Goal: Check status: Check status

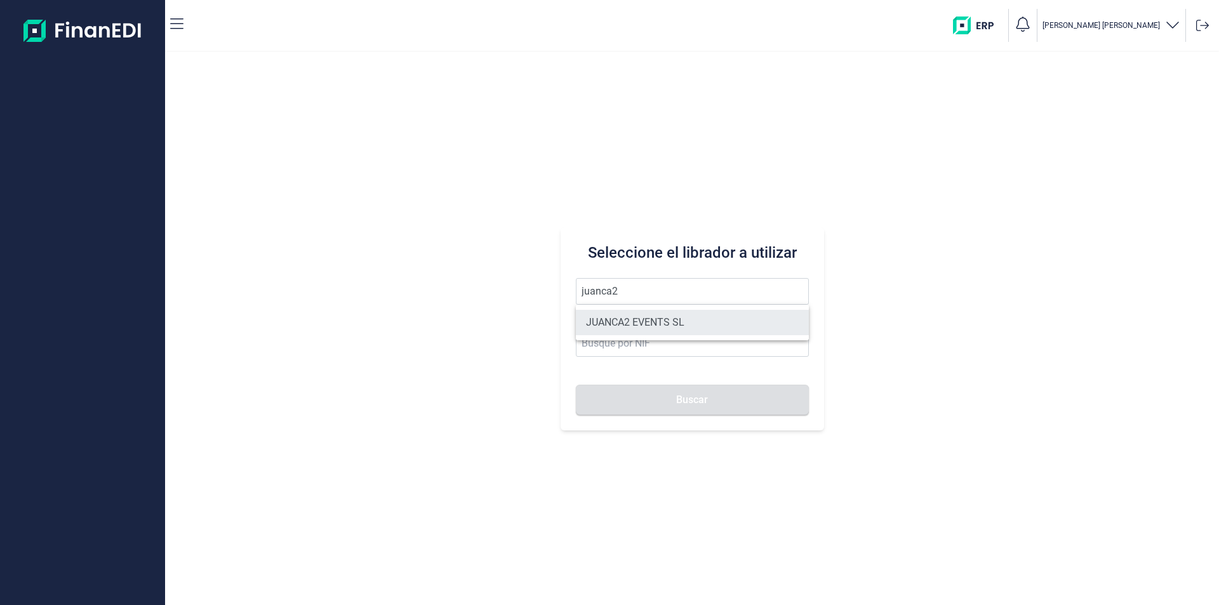
drag, startPoint x: 608, startPoint y: 305, endPoint x: 627, endPoint y: 325, distance: 27.4
click at [627, 325] on li "JUANCA2 EVENTS SL" at bounding box center [692, 322] width 233 height 25
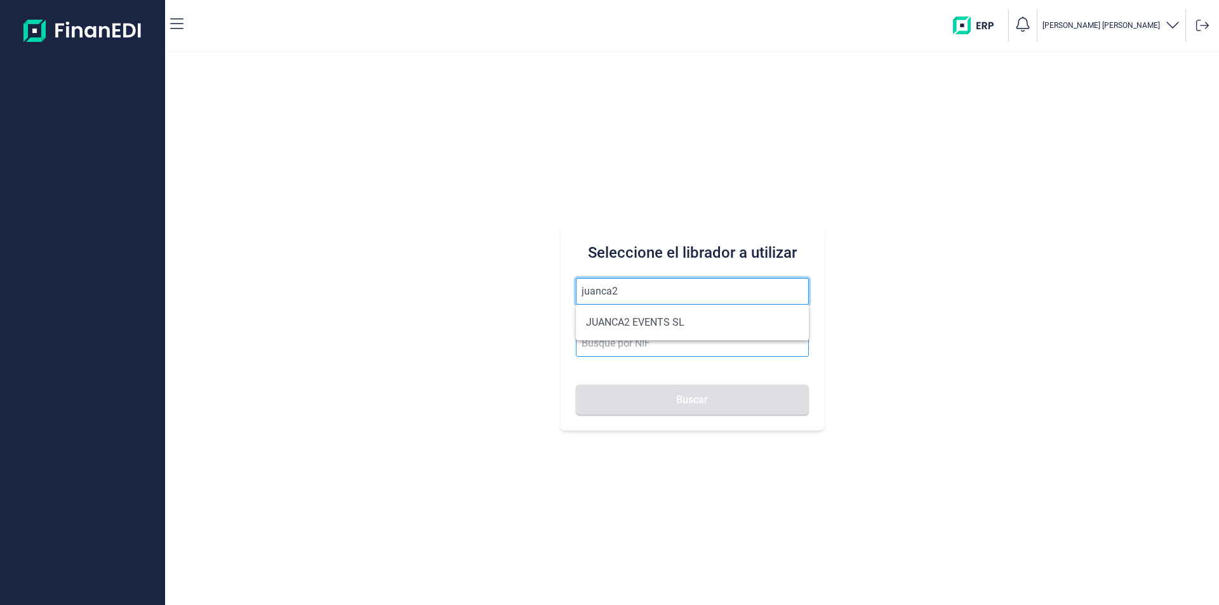
type input "JUANCA2 EVENTS SL"
type input "B90421199"
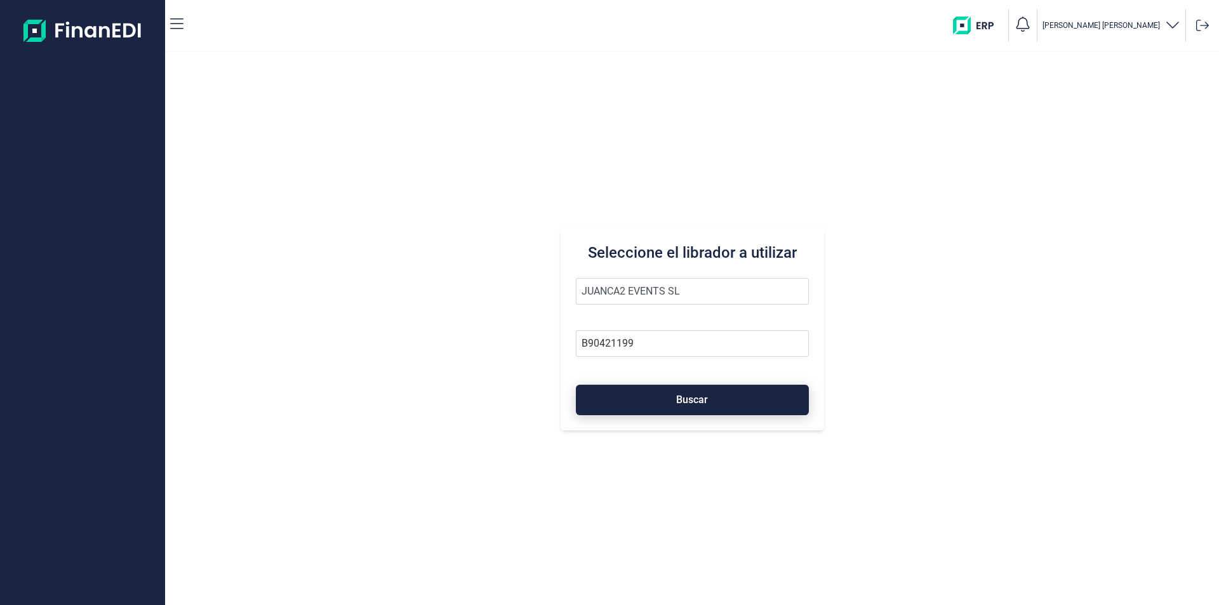
click at [648, 397] on button "Buscar" at bounding box center [692, 400] width 233 height 30
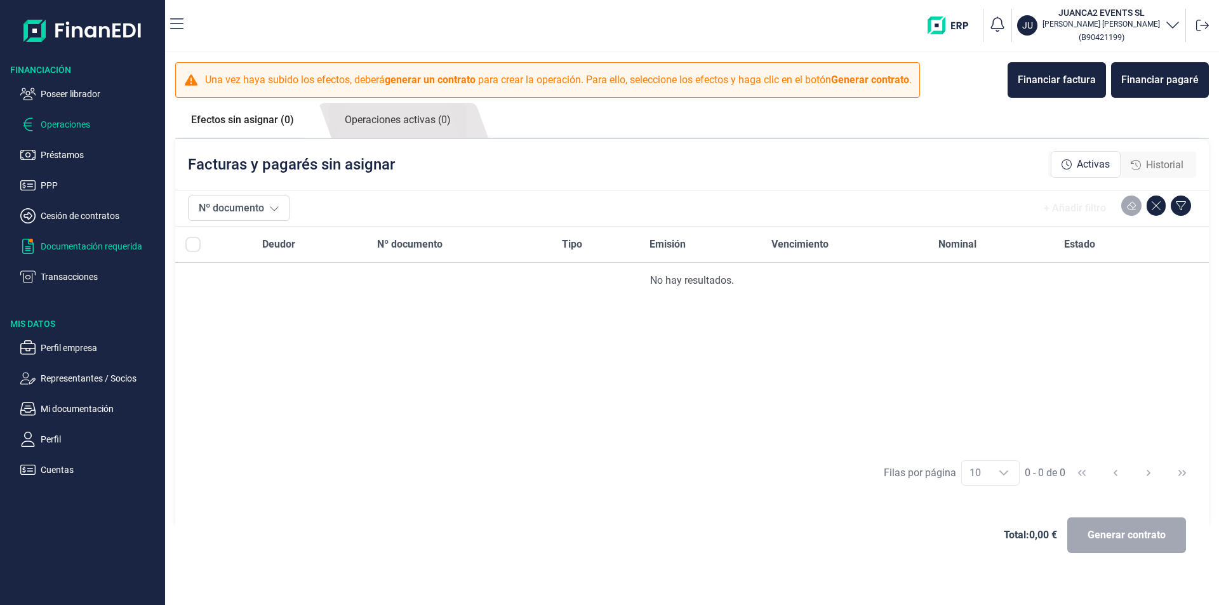
click at [81, 246] on p "Documentación requerida" at bounding box center [100, 246] width 119 height 15
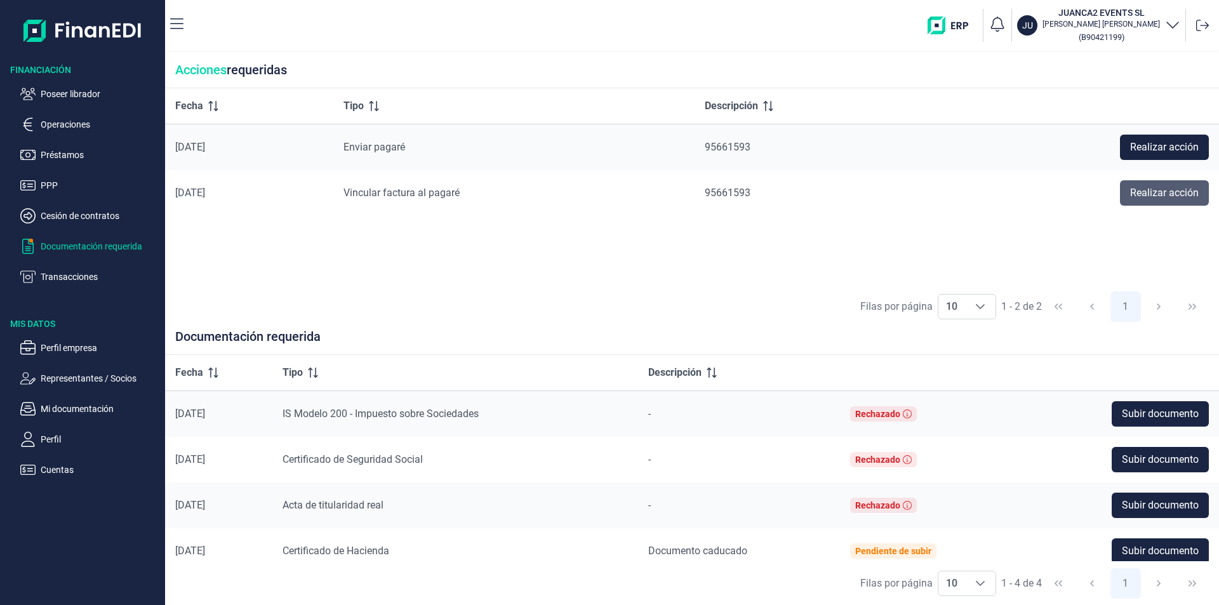
click at [1137, 190] on span "Realizar acción" at bounding box center [1164, 192] width 69 height 15
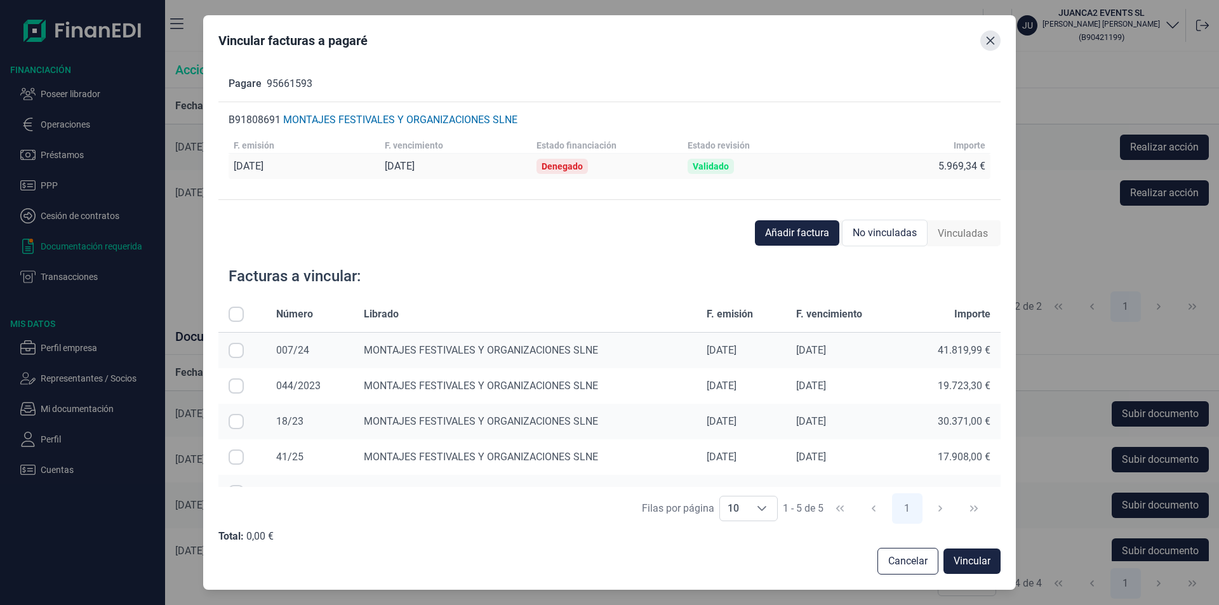
click at [993, 38] on icon "Close" at bounding box center [990, 41] width 8 height 8
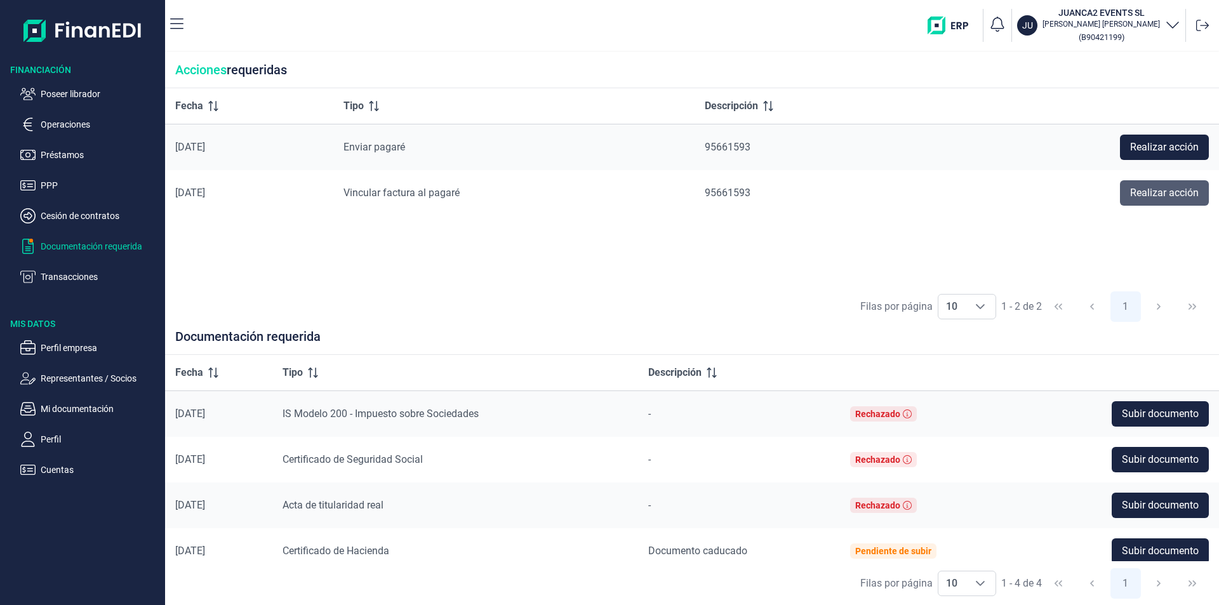
click at [1156, 190] on span "Realizar acción" at bounding box center [1164, 192] width 69 height 15
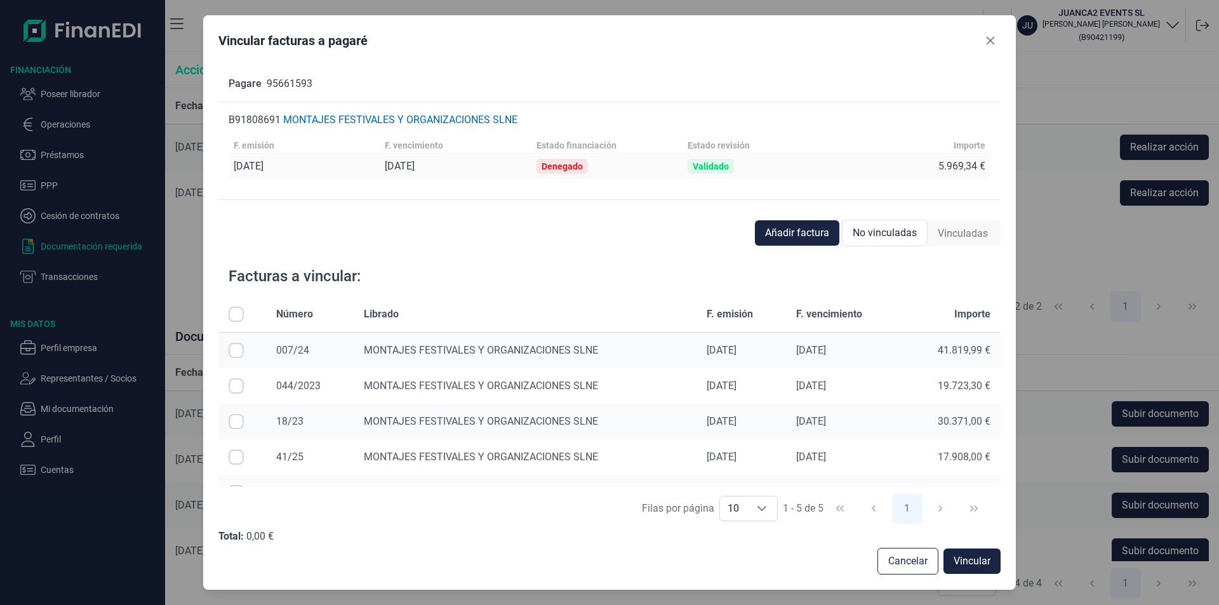
click at [235, 352] on input "Row Selected null" at bounding box center [235, 350] width 15 height 15
checkbox input "true"
click at [235, 387] on input "Row Selected null" at bounding box center [235, 385] width 15 height 15
checkbox input "true"
click at [237, 347] on input "Row Unselected null" at bounding box center [235, 350] width 15 height 15
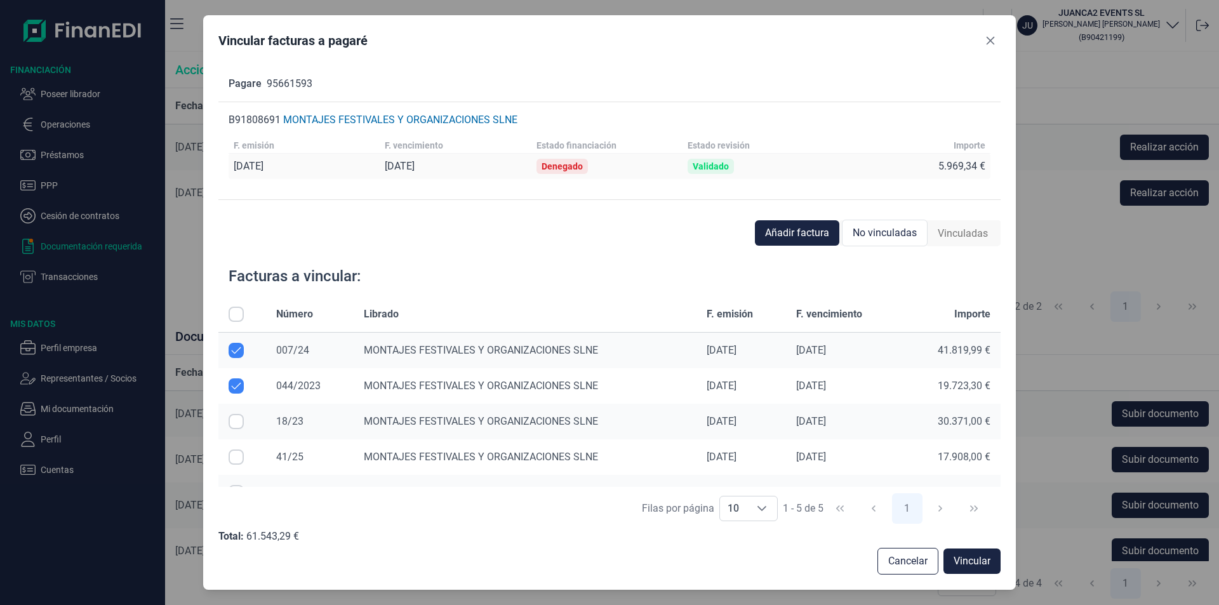
checkbox input "false"
click at [233, 384] on input "Row Unselected null" at bounding box center [235, 385] width 15 height 15
checkbox input "false"
click at [237, 315] on input "All items unselected" at bounding box center [235, 314] width 15 height 15
checkbox input "true"
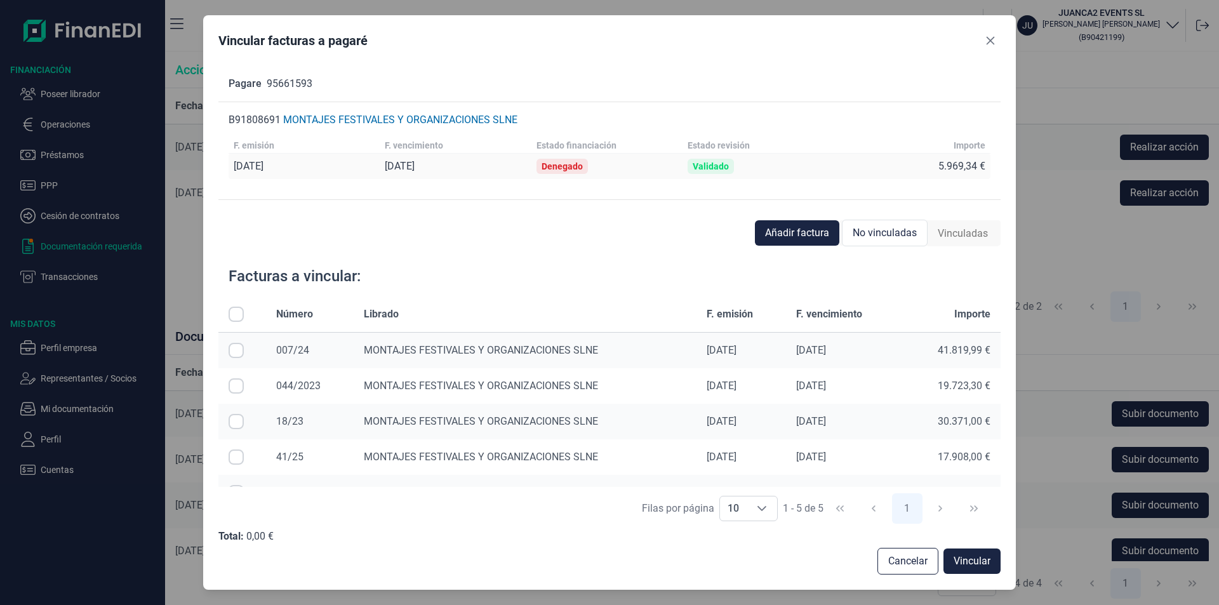
checkbox input "true"
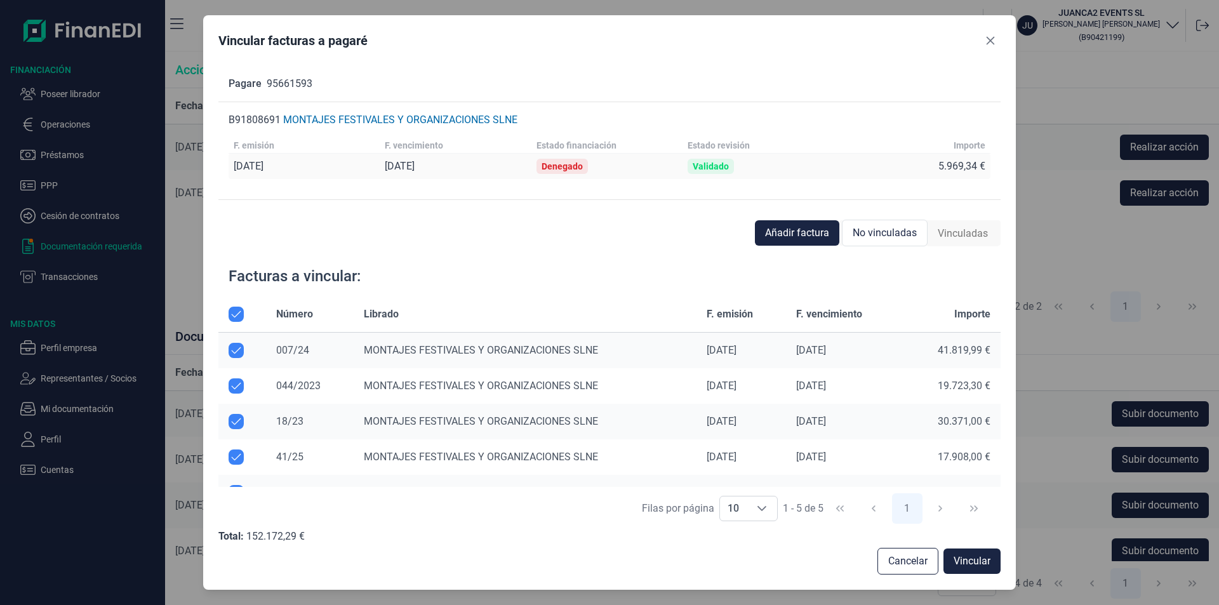
click at [237, 315] on input "All items selected" at bounding box center [235, 314] width 15 height 15
checkbox input "false"
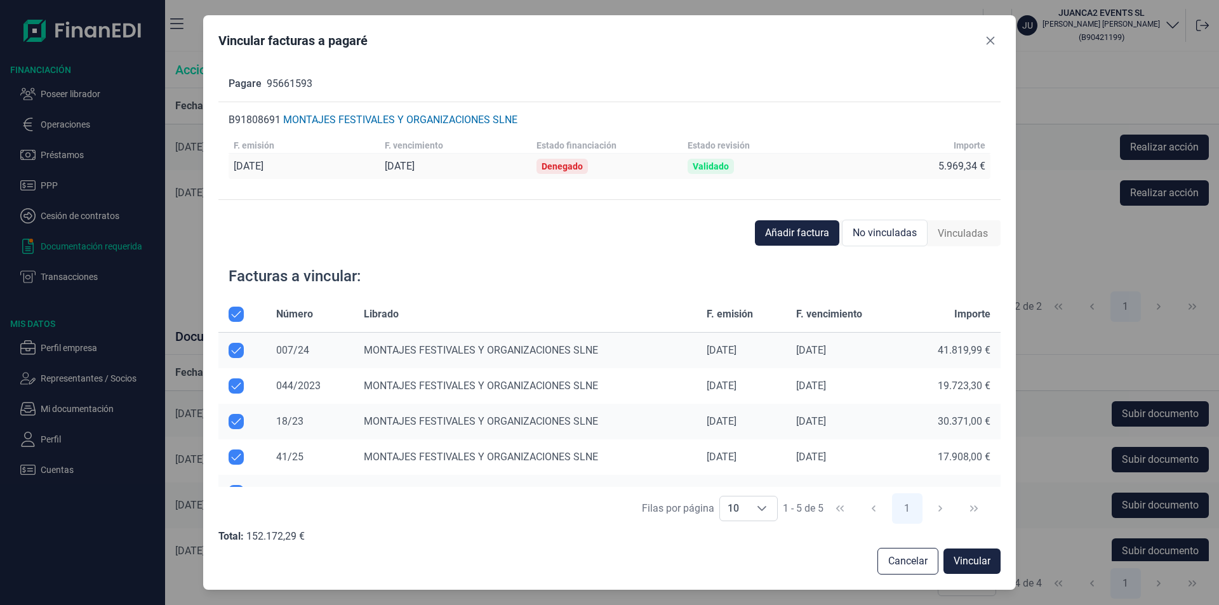
checkbox input "false"
click at [239, 381] on input "Row Selected null" at bounding box center [235, 385] width 15 height 15
checkbox input "true"
click at [241, 360] on td at bounding box center [242, 350] width 48 height 36
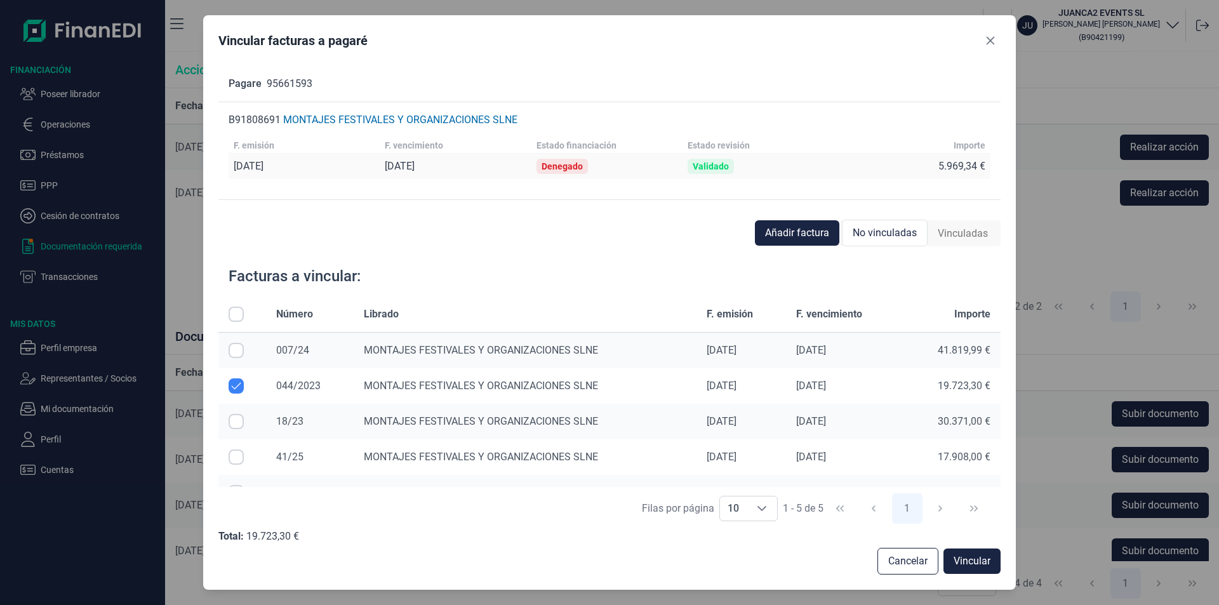
click at [237, 352] on input "Row Selected null" at bounding box center [235, 350] width 15 height 15
checkbox input "true"
click at [239, 384] on input "Row Unselected null" at bounding box center [235, 385] width 15 height 15
checkbox input "false"
click at [239, 347] on input "Row Unselected null" at bounding box center [235, 350] width 15 height 15
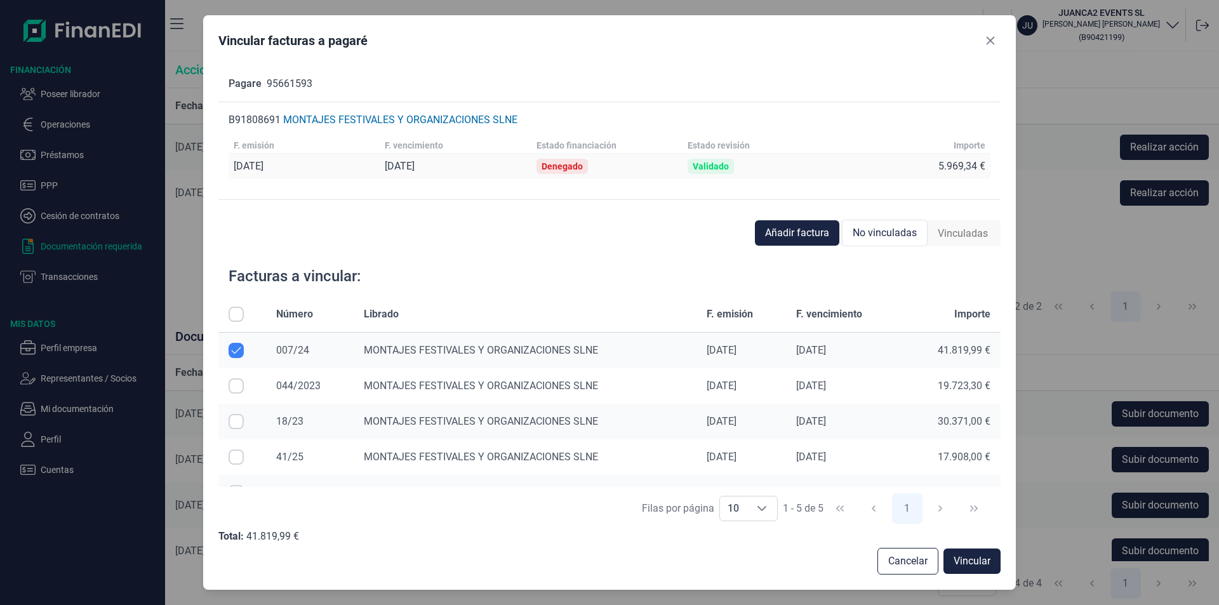
checkbox input "false"
click at [990, 39] on icon "Close" at bounding box center [990, 41] width 10 height 10
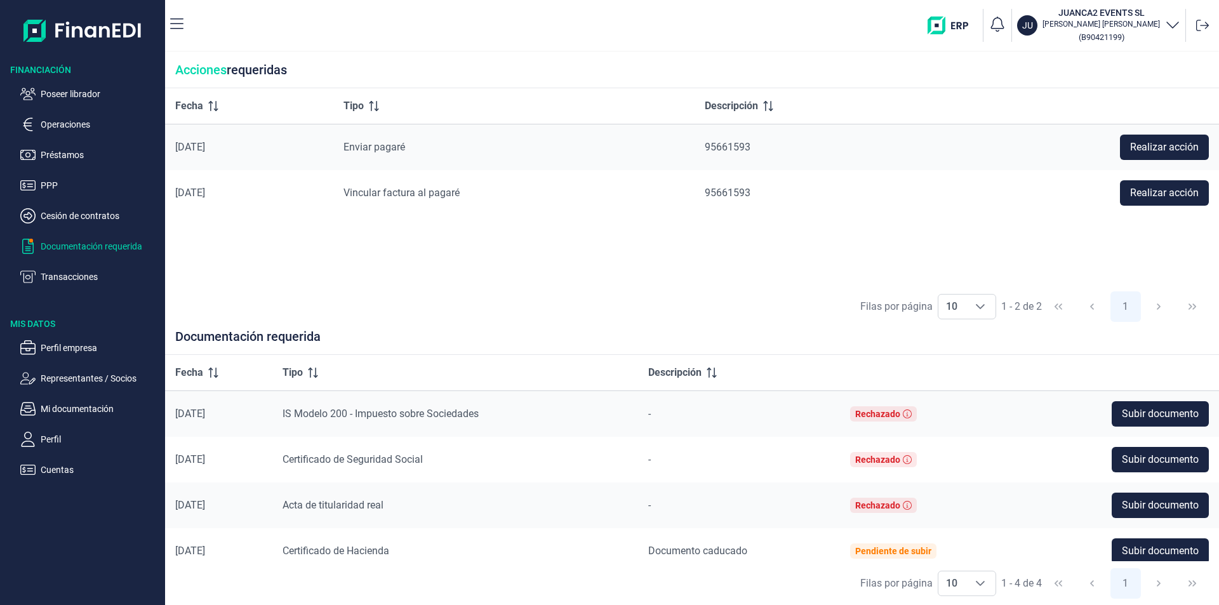
click at [699, 223] on div "Fecha Tipo Descripción [DATE] Enviar [PERSON_NAME] 95661593 Realizar acción [DA…" at bounding box center [692, 186] width 1054 height 197
click at [91, 91] on p "Poseer librador" at bounding box center [100, 93] width 119 height 15
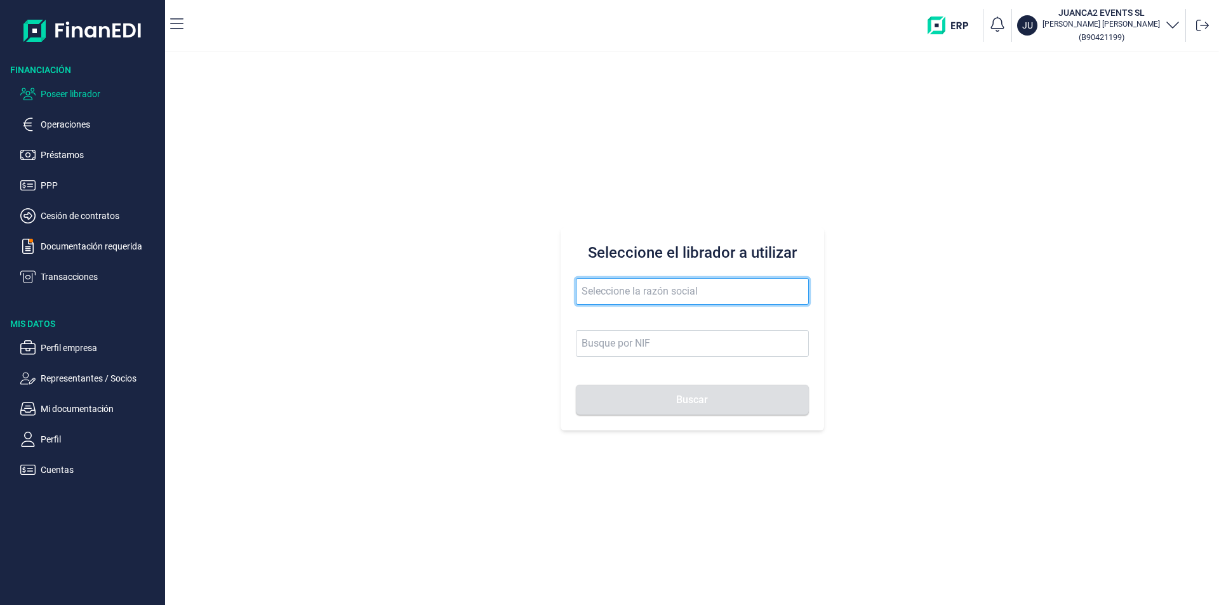
click at [603, 291] on input "text" at bounding box center [692, 291] width 233 height 27
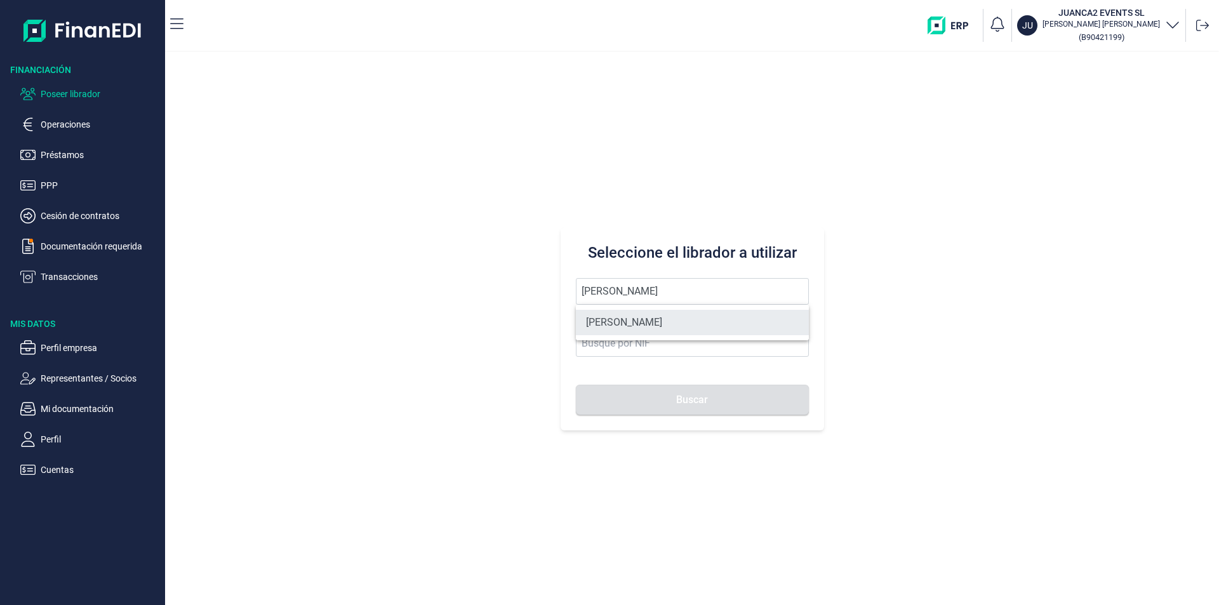
click at [656, 327] on li "[PERSON_NAME]" at bounding box center [692, 322] width 233 height 25
type input "[PERSON_NAME]"
type input "21046847F"
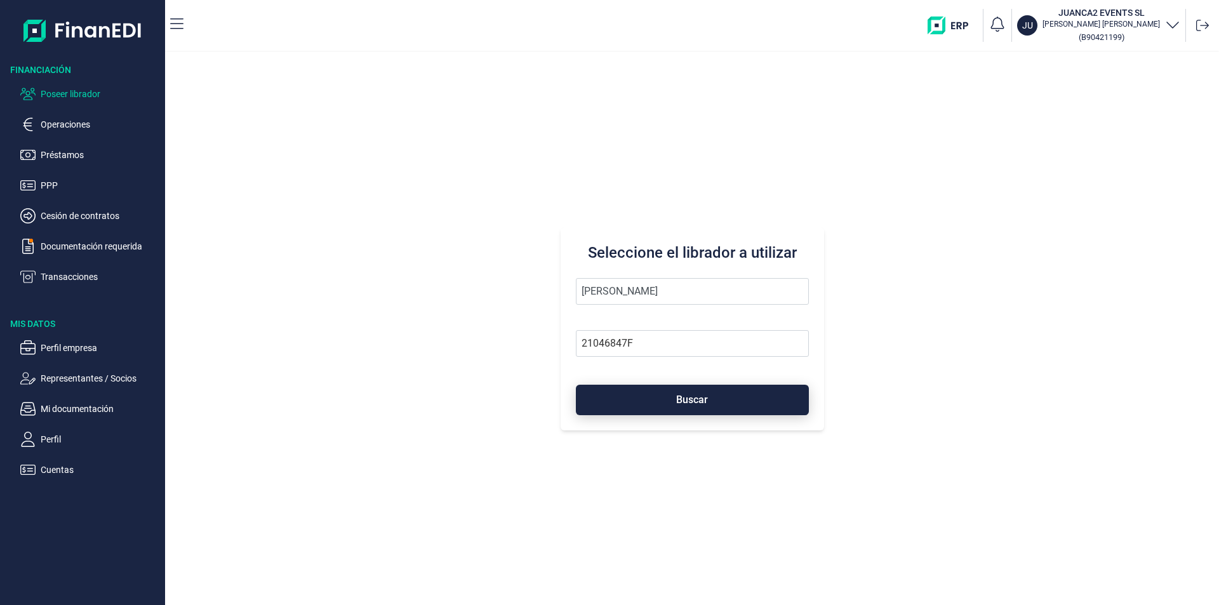
click at [649, 407] on button "Buscar" at bounding box center [692, 400] width 233 height 30
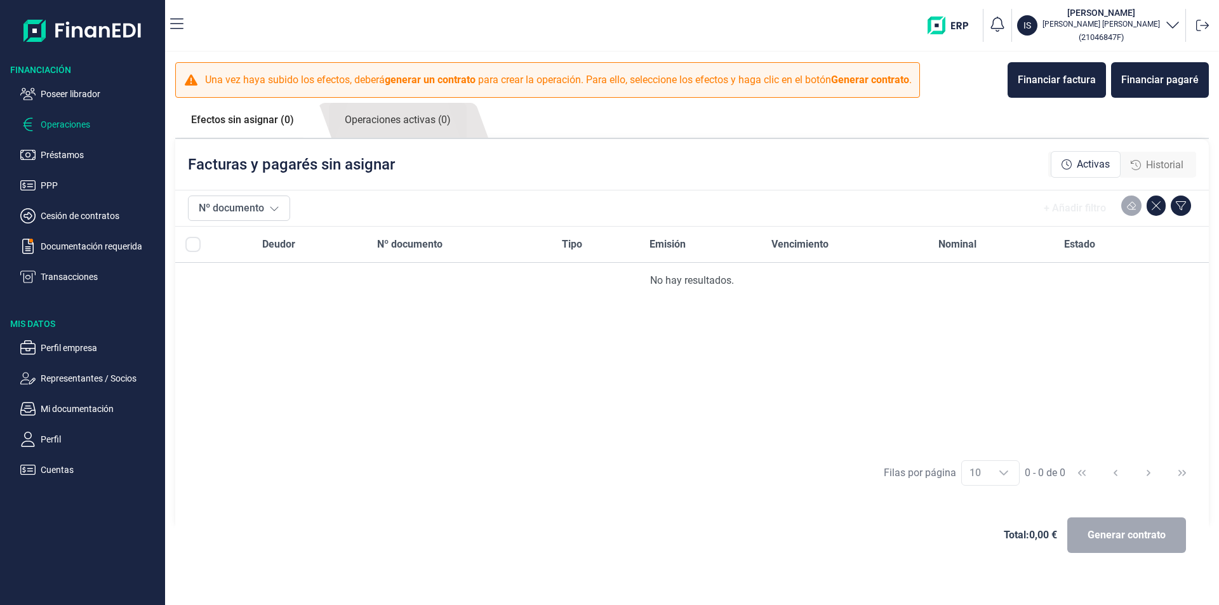
click at [1163, 165] on span "Historial" at bounding box center [1164, 164] width 37 height 15
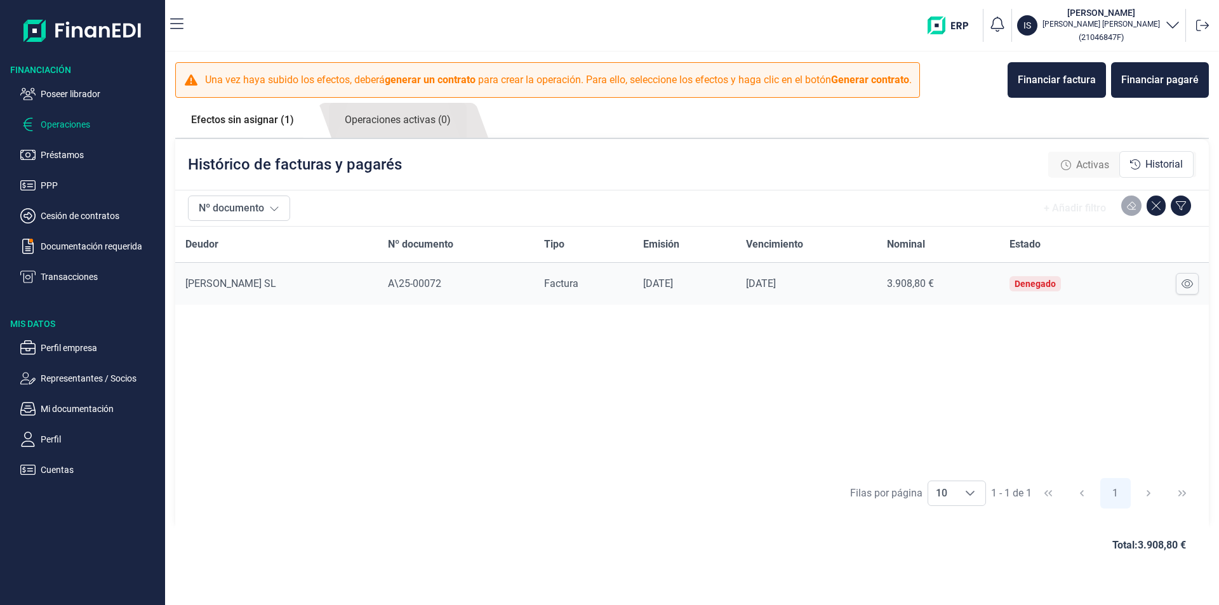
click at [1092, 165] on span "Activas" at bounding box center [1092, 164] width 33 height 15
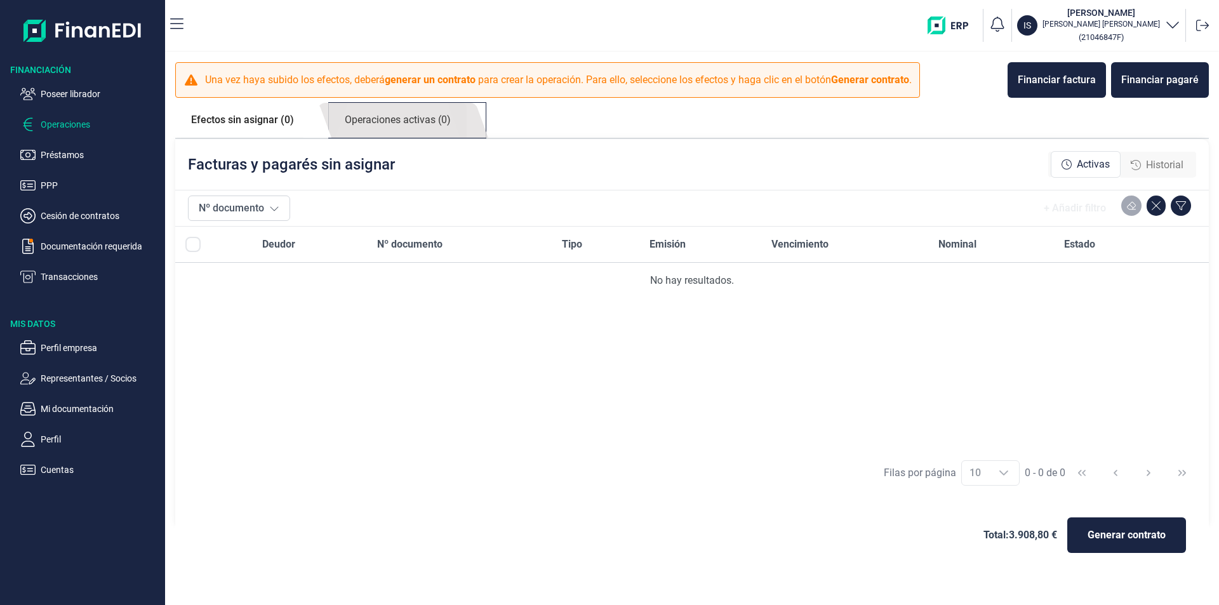
click at [409, 125] on link "Operaciones activas (0)" at bounding box center [398, 120] width 138 height 35
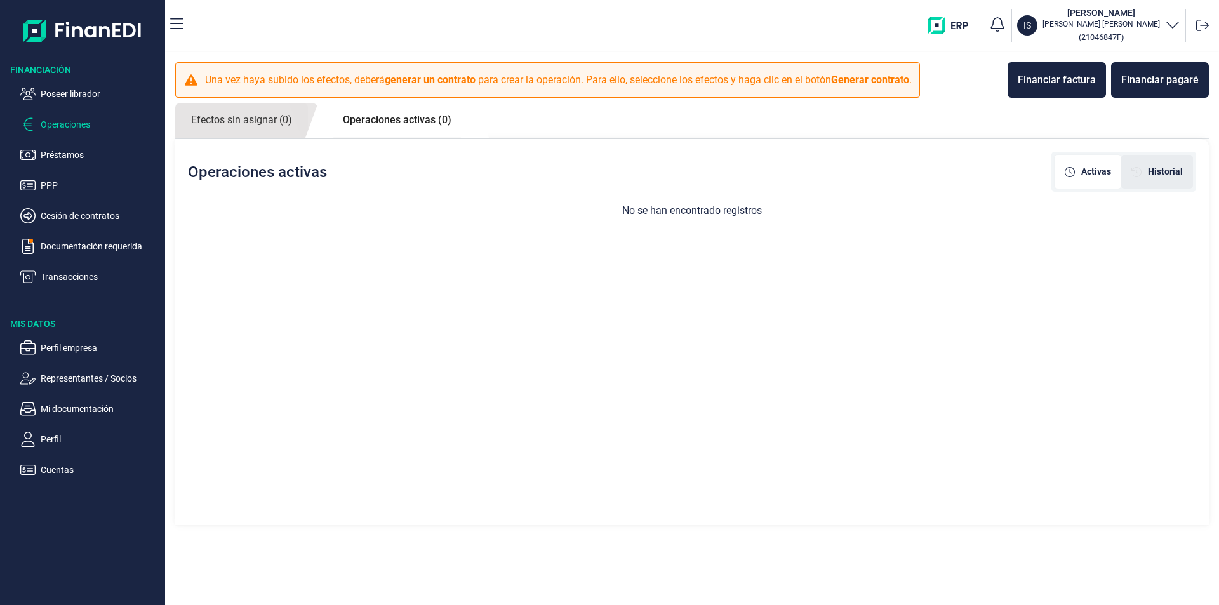
click at [1153, 174] on span "Historial" at bounding box center [1165, 171] width 35 height 13
drag, startPoint x: 1092, startPoint y: 173, endPoint x: 1017, endPoint y: 168, distance: 75.7
click at [1083, 173] on span "Activas" at bounding box center [1096, 171] width 30 height 13
click at [411, 116] on link "Operaciones activas (0)" at bounding box center [397, 120] width 140 height 34
click at [277, 122] on link "Efectos sin asignar (0)" at bounding box center [241, 120] width 133 height 35
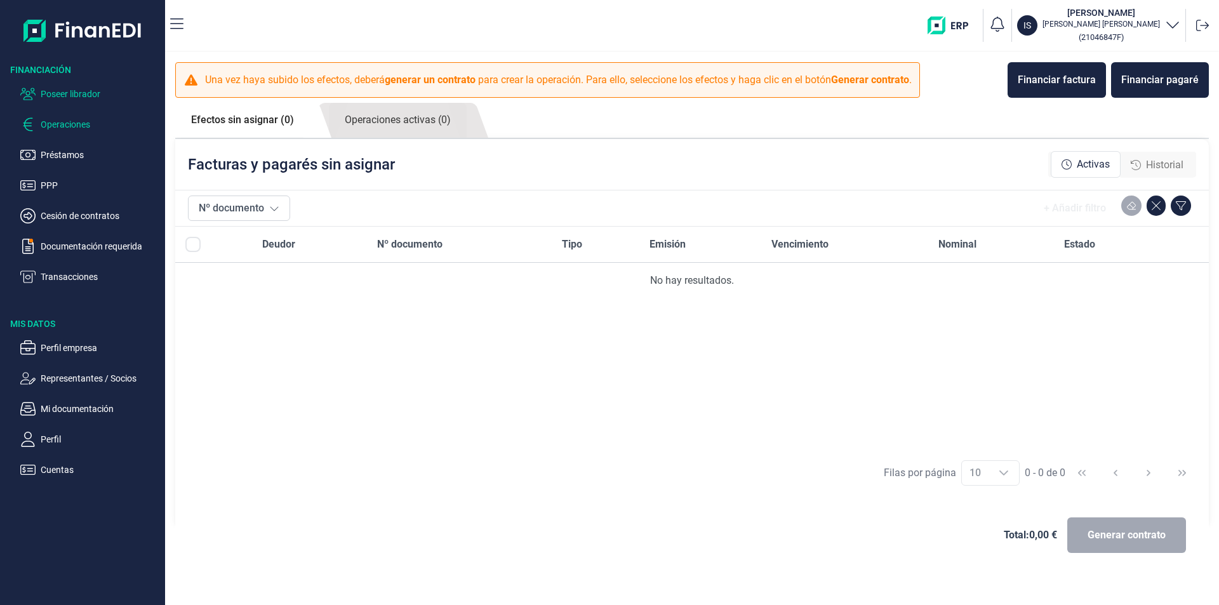
click at [60, 91] on p "Poseer librador" at bounding box center [100, 93] width 119 height 15
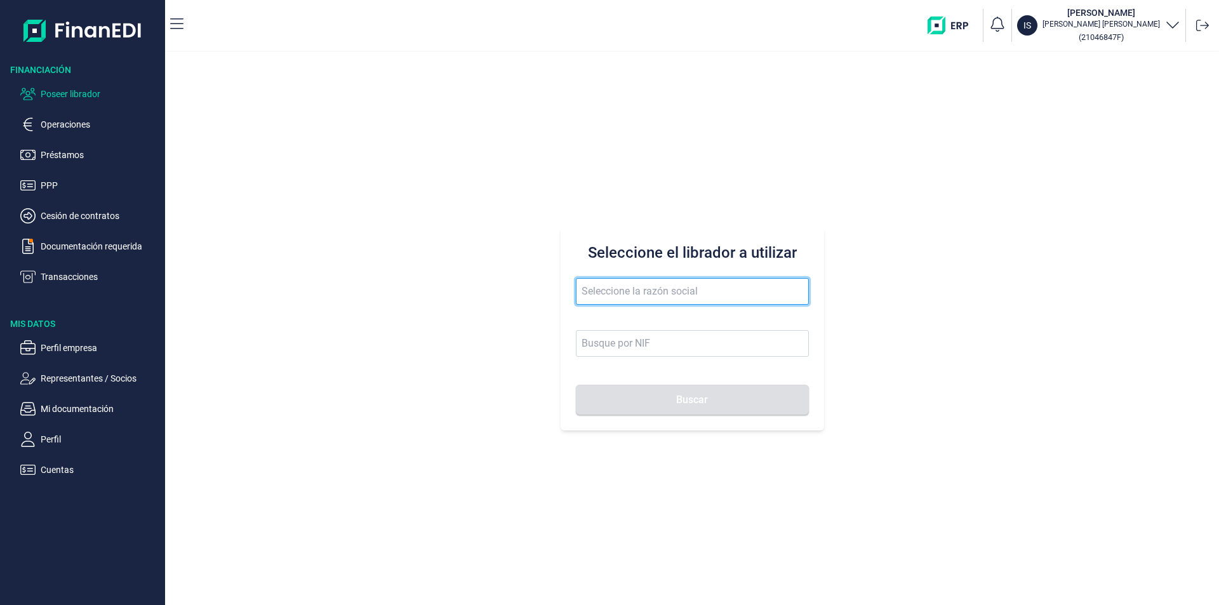
click at [589, 297] on input "text" at bounding box center [692, 291] width 233 height 27
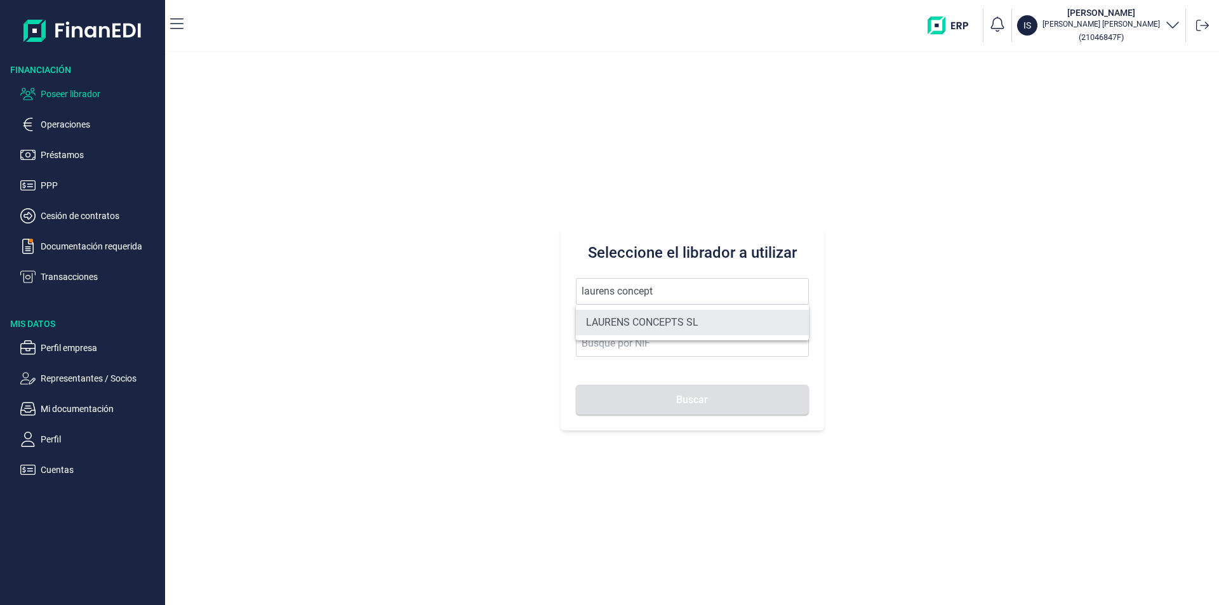
click at [663, 324] on li "LAURENS CONCEPTS SL" at bounding box center [692, 322] width 233 height 25
type input "LAURENS CONCEPTS SL"
type input "B66109042"
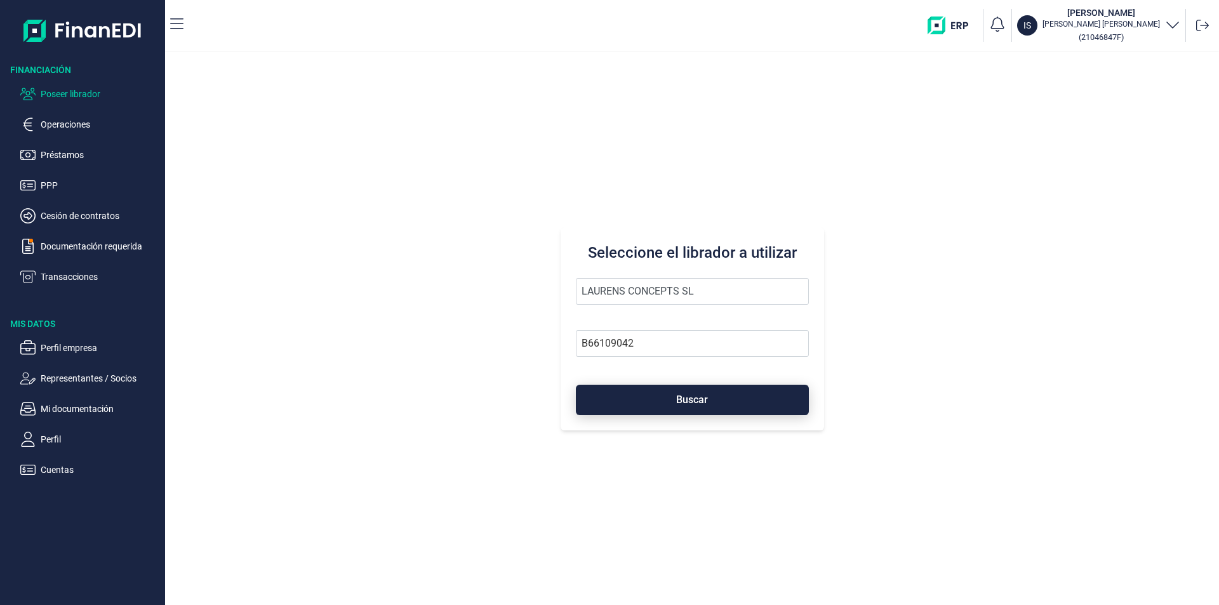
click at [670, 399] on button "Buscar" at bounding box center [692, 400] width 233 height 30
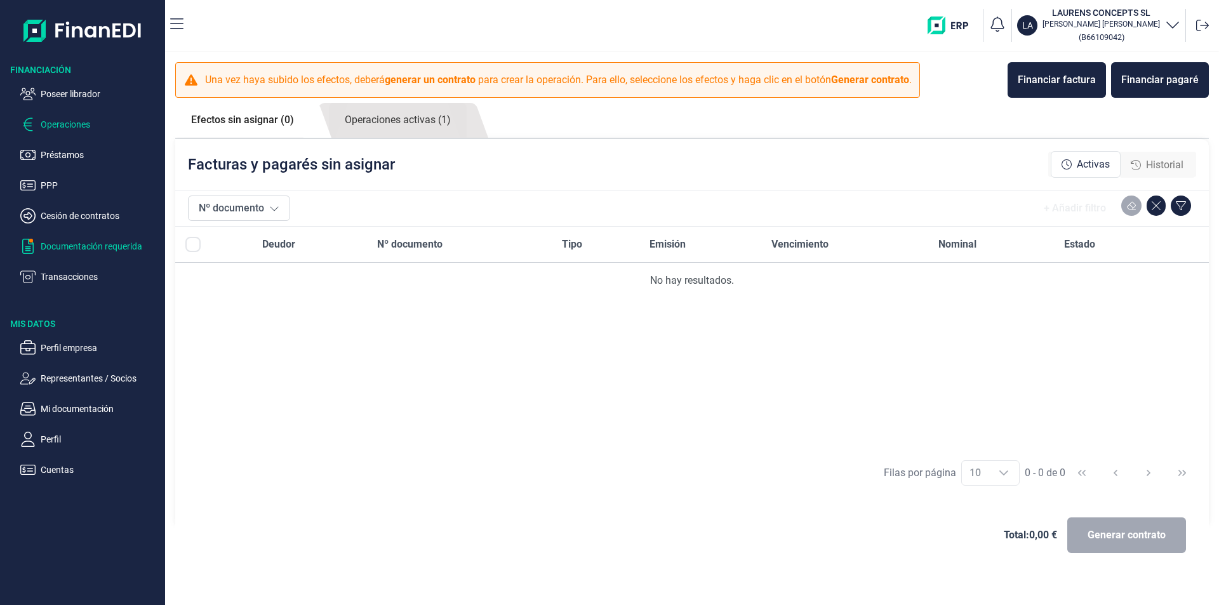
click at [100, 248] on p "Documentación requerida" at bounding box center [100, 246] width 119 height 15
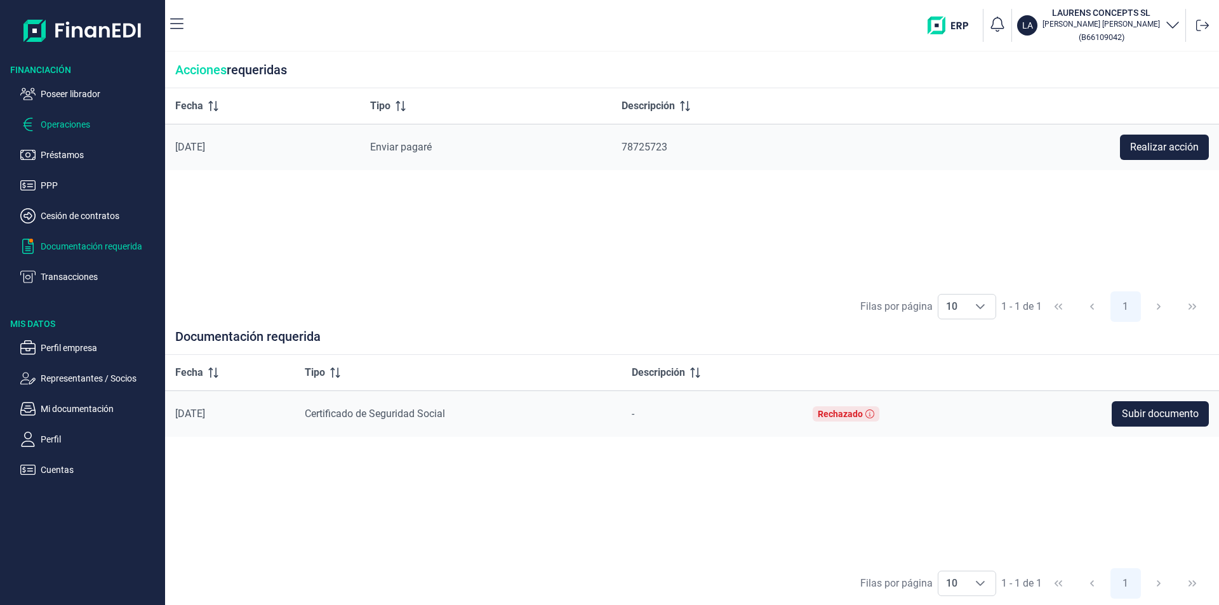
click at [76, 126] on p "Operaciones" at bounding box center [100, 124] width 119 height 15
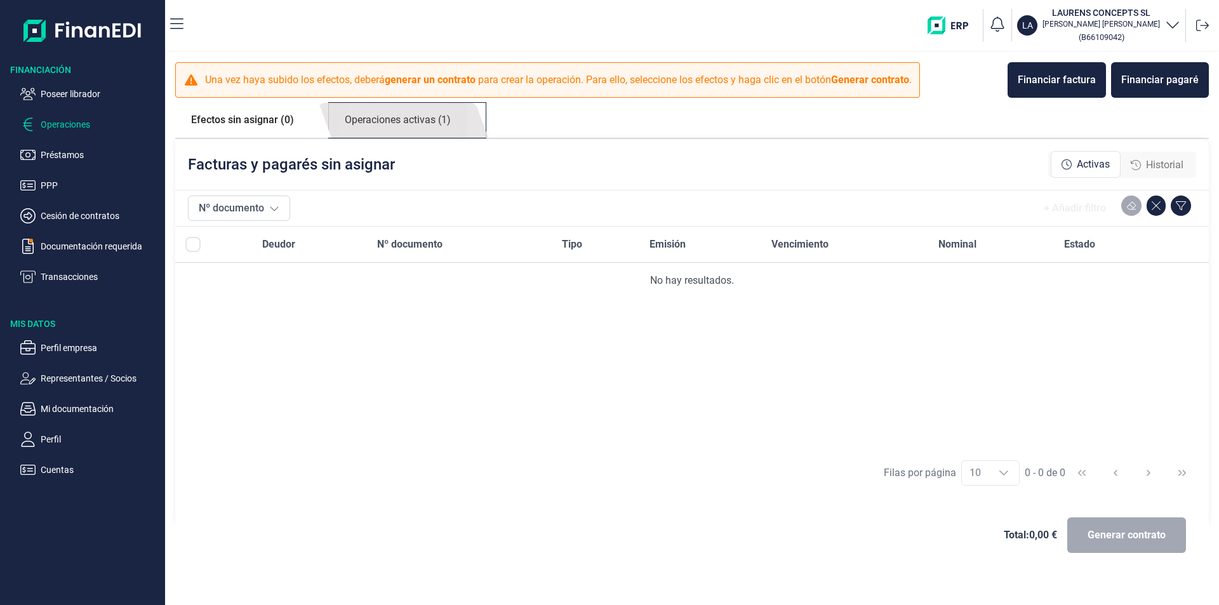
click at [419, 122] on link "Operaciones activas (1)" at bounding box center [398, 120] width 138 height 35
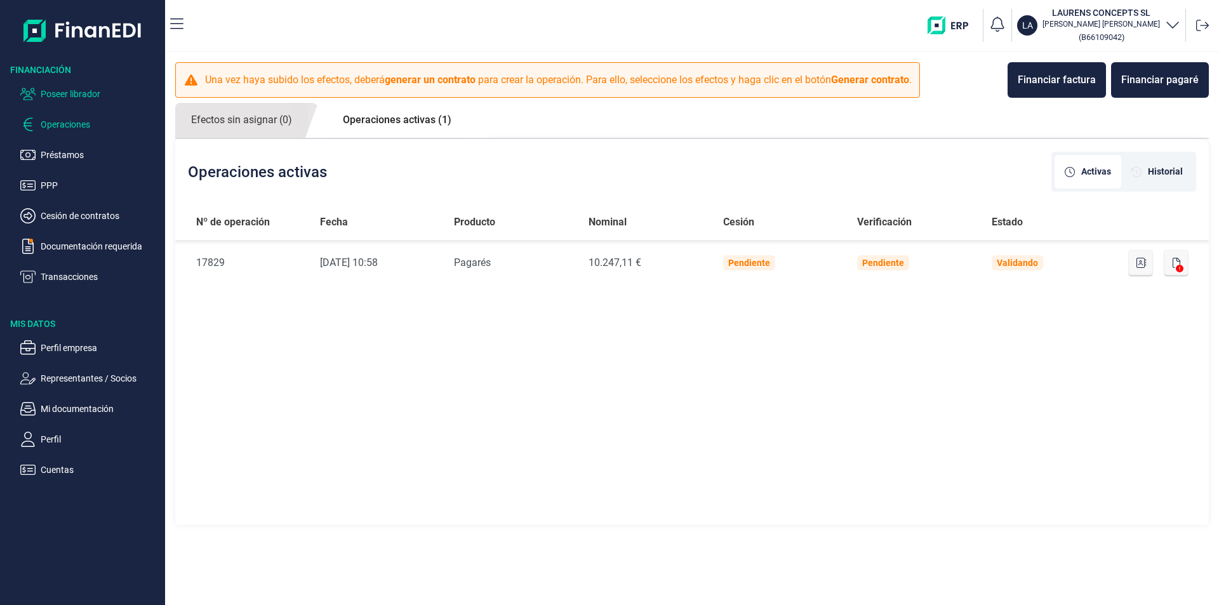
click at [76, 96] on p "Poseer librador" at bounding box center [100, 93] width 119 height 15
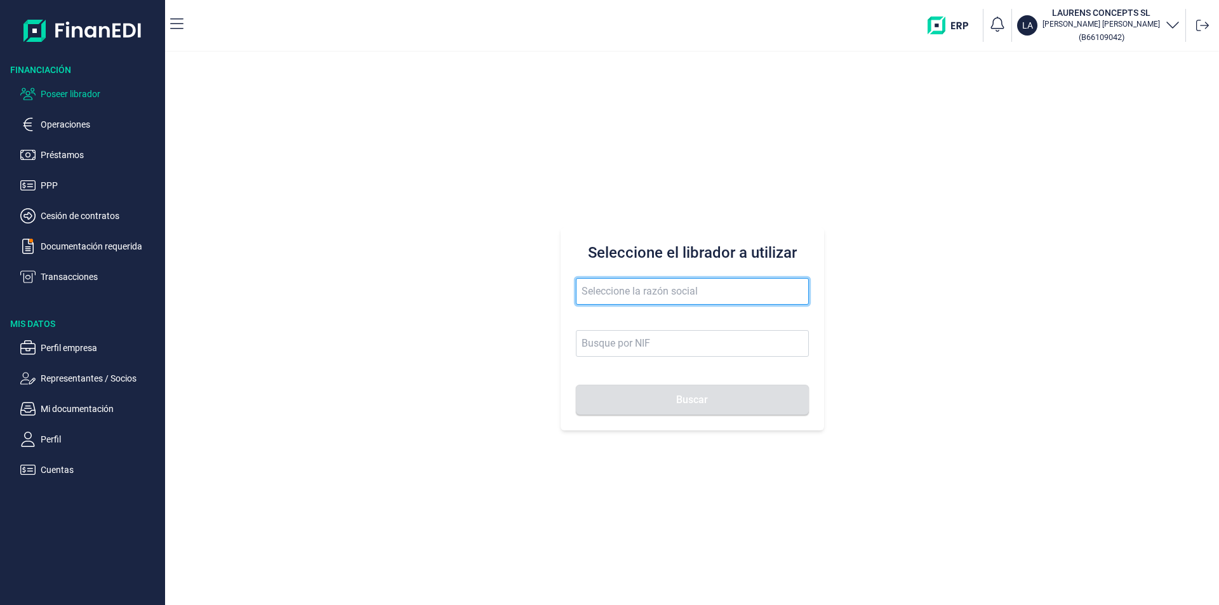
click at [590, 285] on input "text" at bounding box center [692, 291] width 233 height 27
type input "montecart tra"
drag, startPoint x: 666, startPoint y: 289, endPoint x: 560, endPoint y: 291, distance: 105.4
click at [560, 291] on div "Seleccione el librador a utilizar montecart tra Buscar" at bounding box center [691, 328] width 263 height 203
